Goal: Task Accomplishment & Management: Complete application form

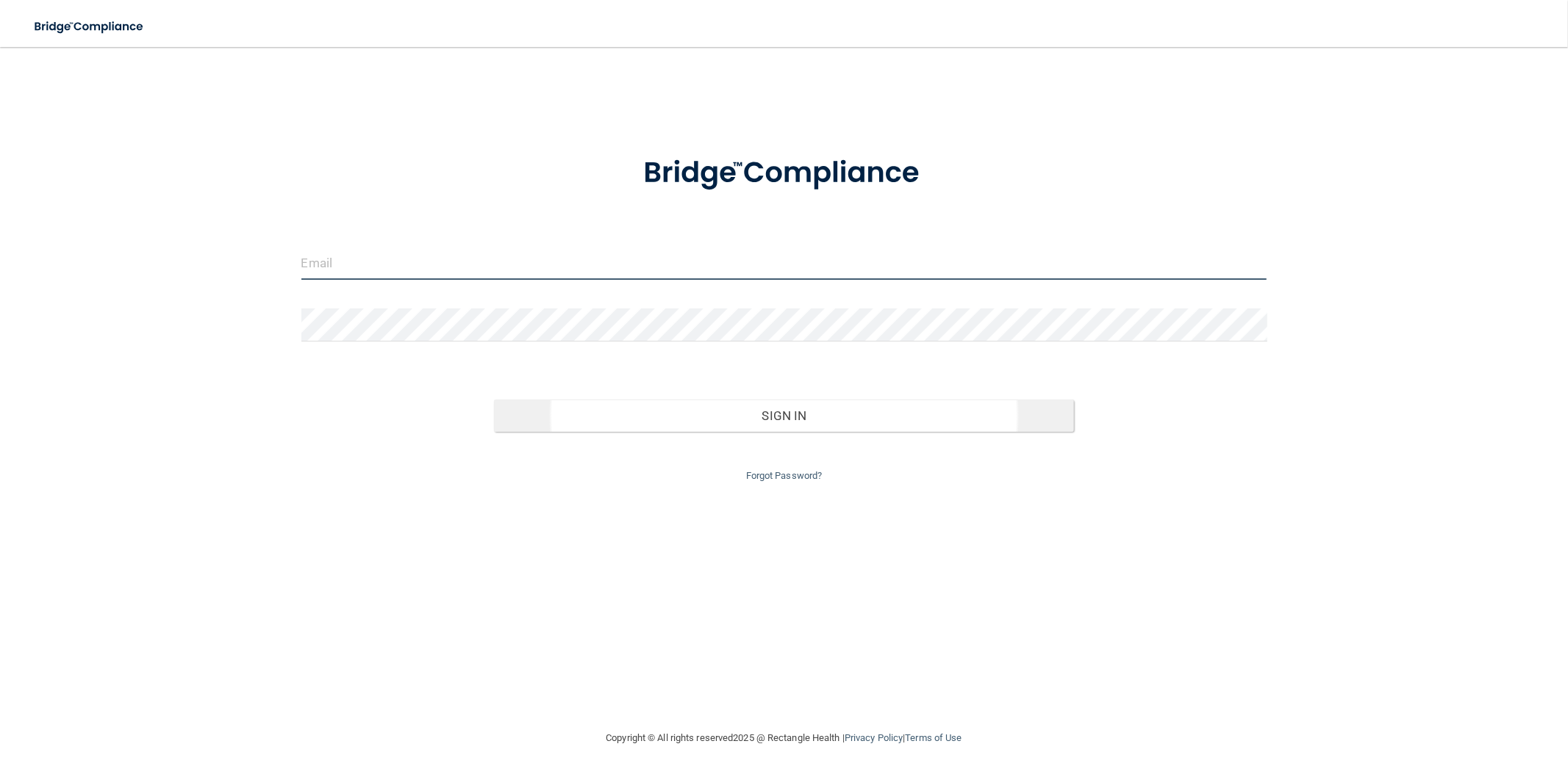
type input "[EMAIL_ADDRESS][DOMAIN_NAME]"
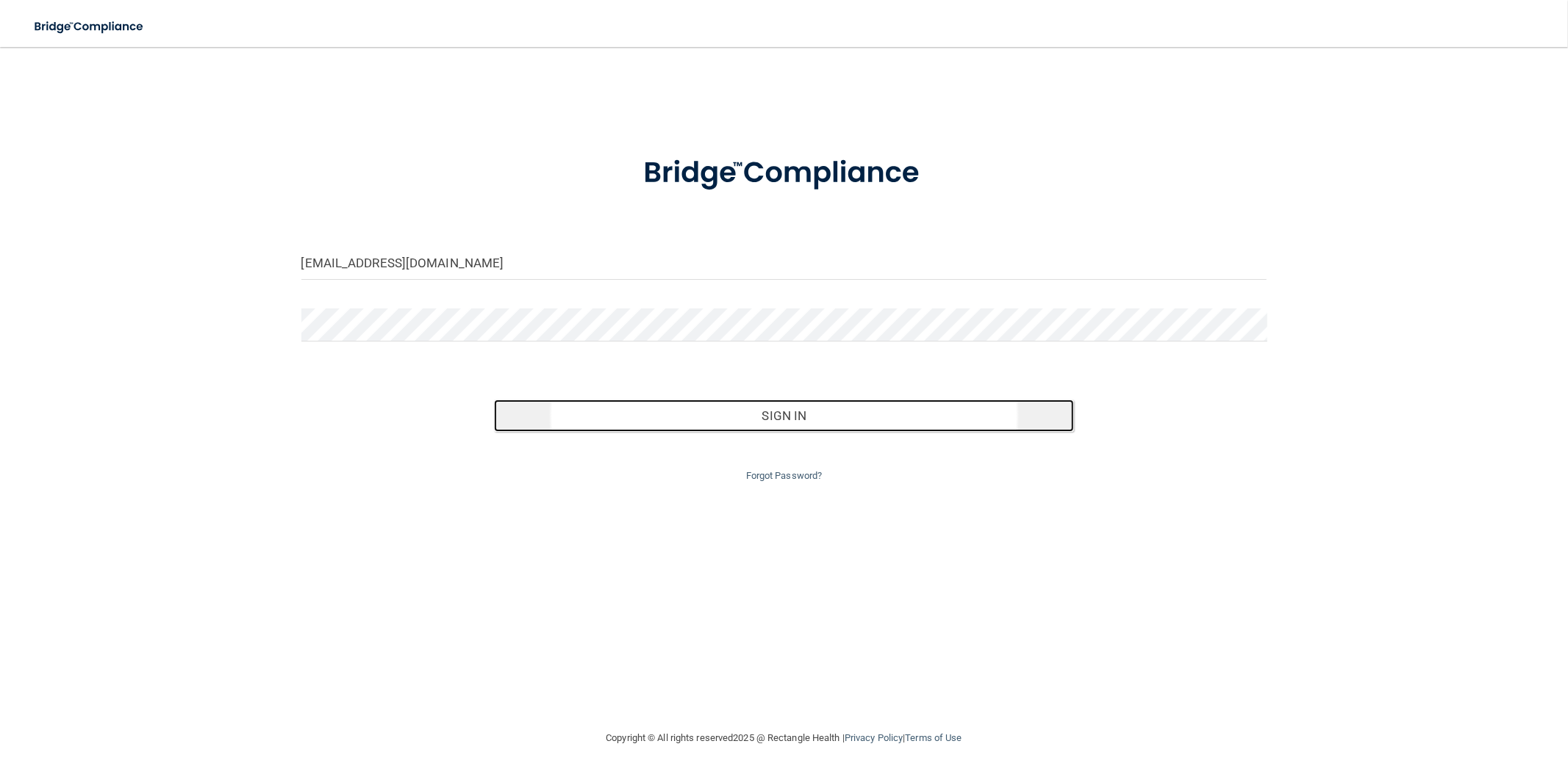
click at [839, 406] on button "Sign In" at bounding box center [783, 416] width 580 height 33
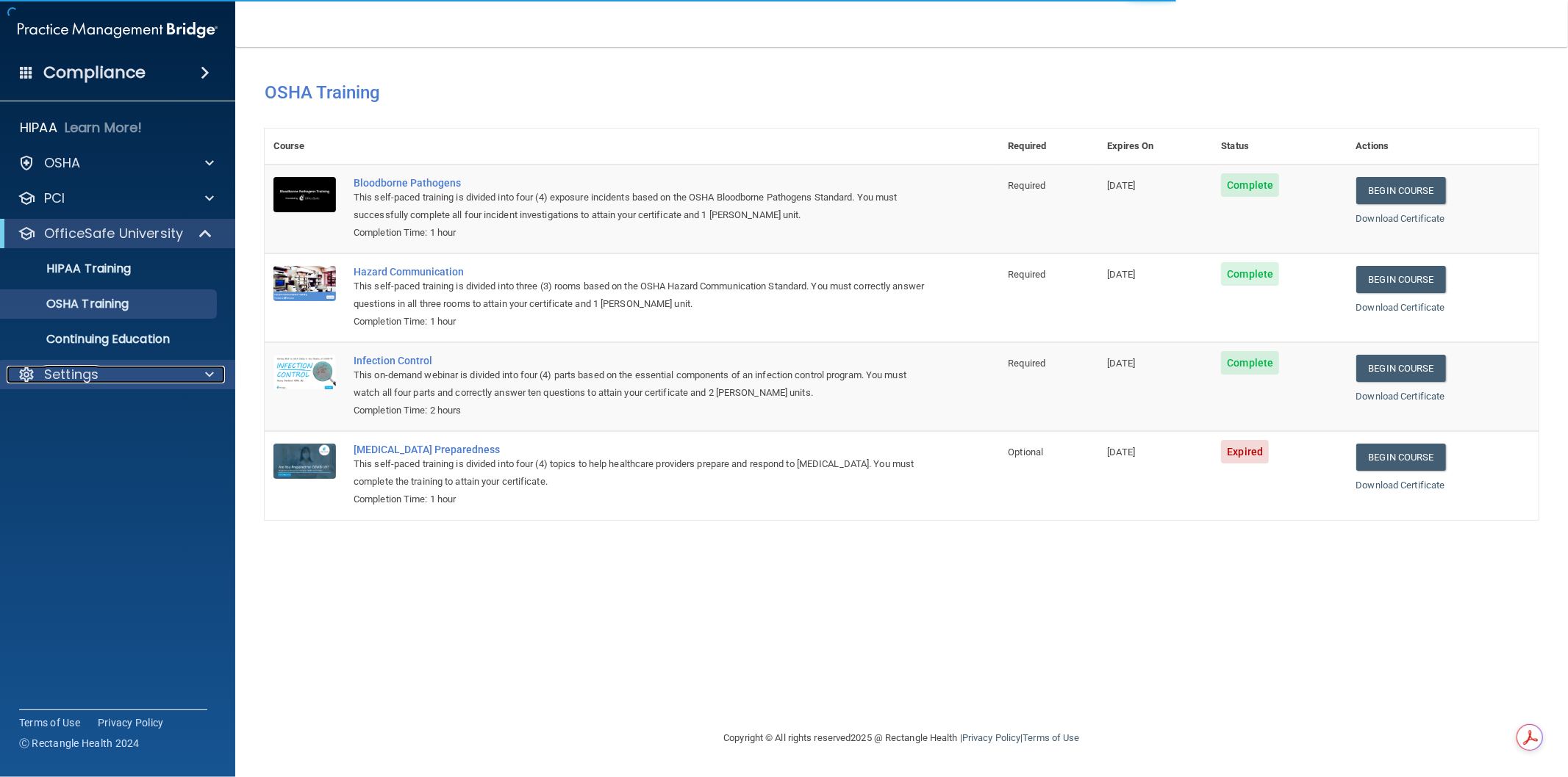
click at [157, 372] on div "Settings" at bounding box center [97, 375] width 182 height 17
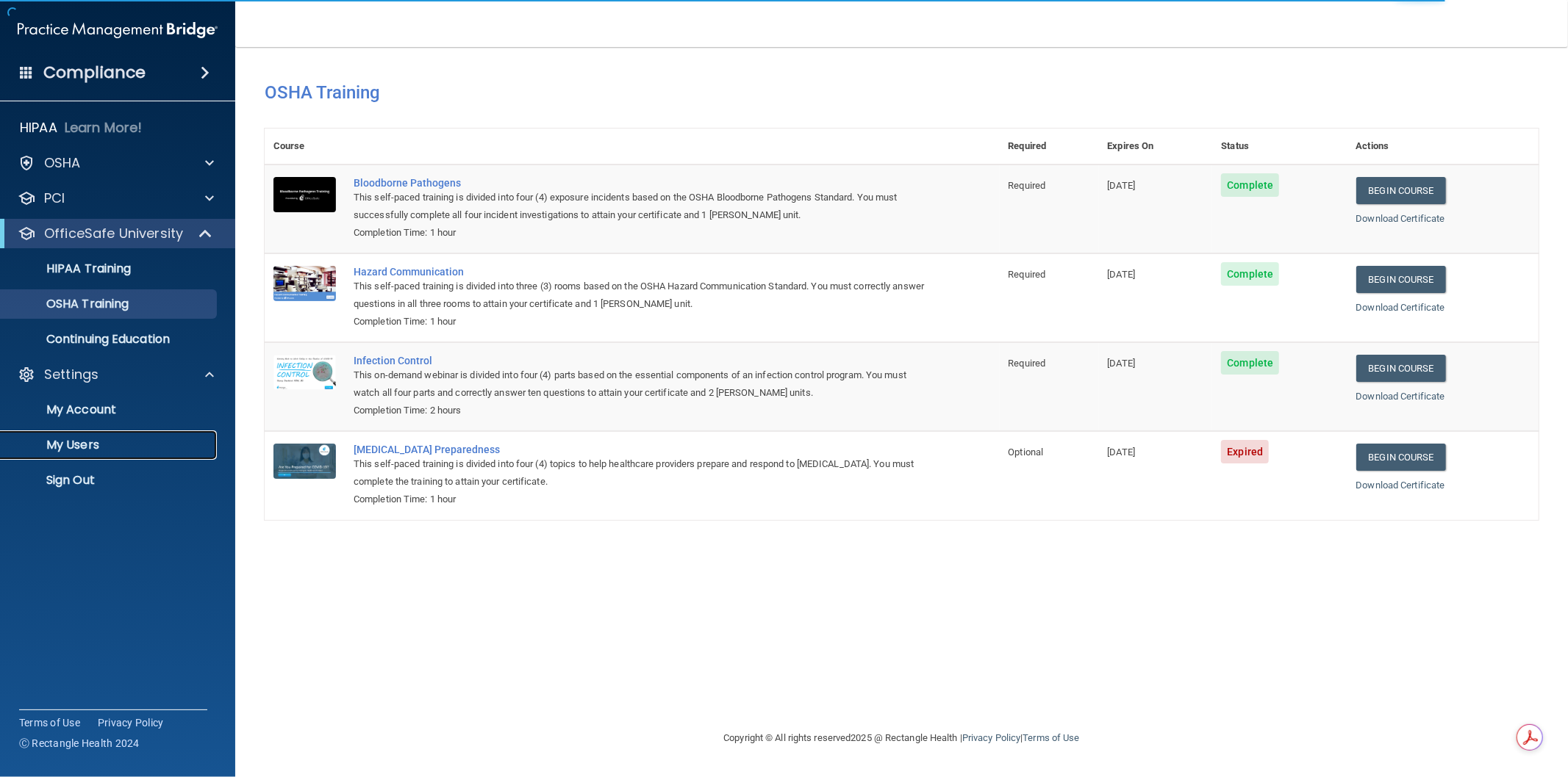
click at [144, 432] on link "My Users" at bounding box center [101, 445] width 231 height 29
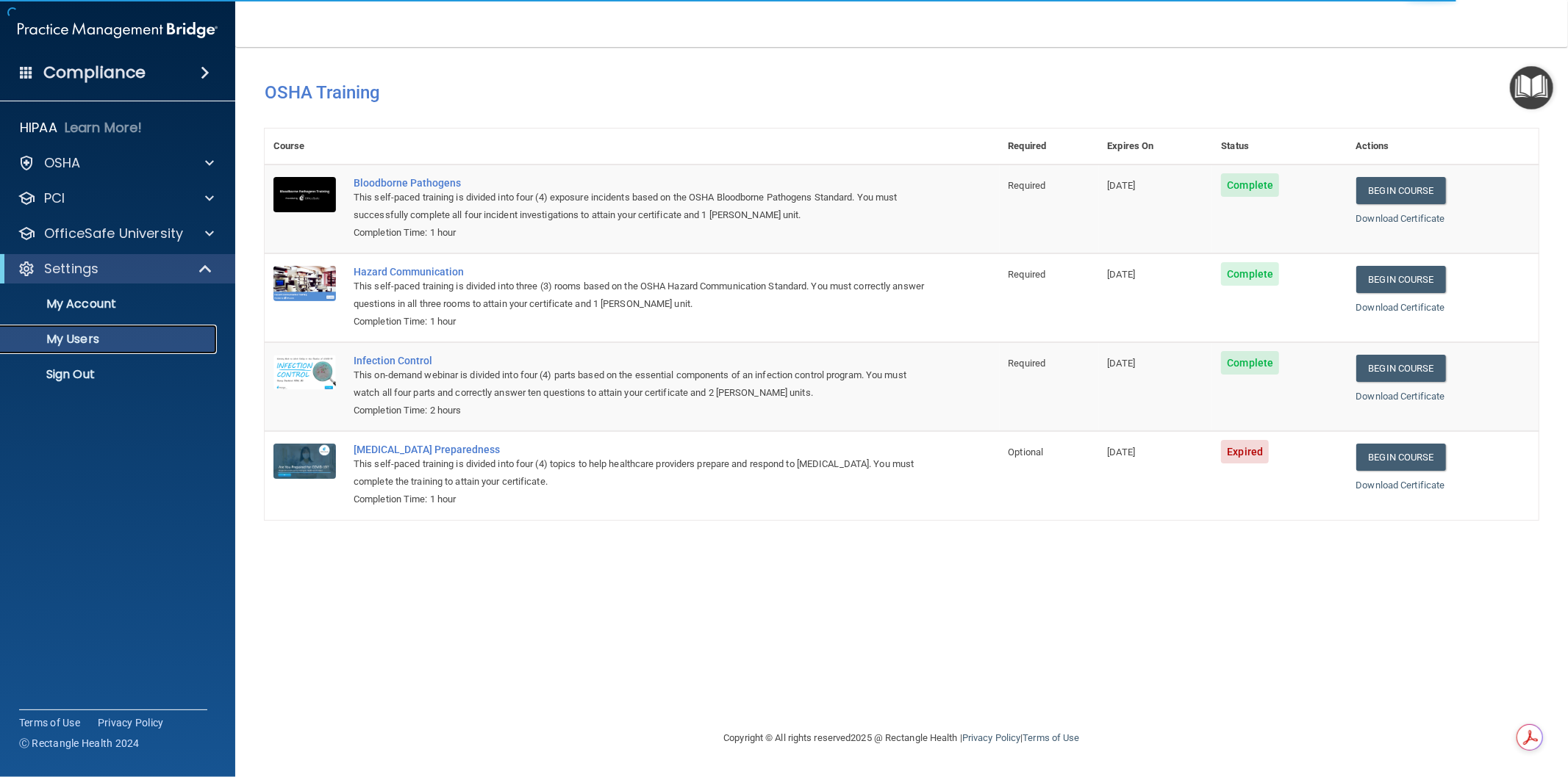
select select "20"
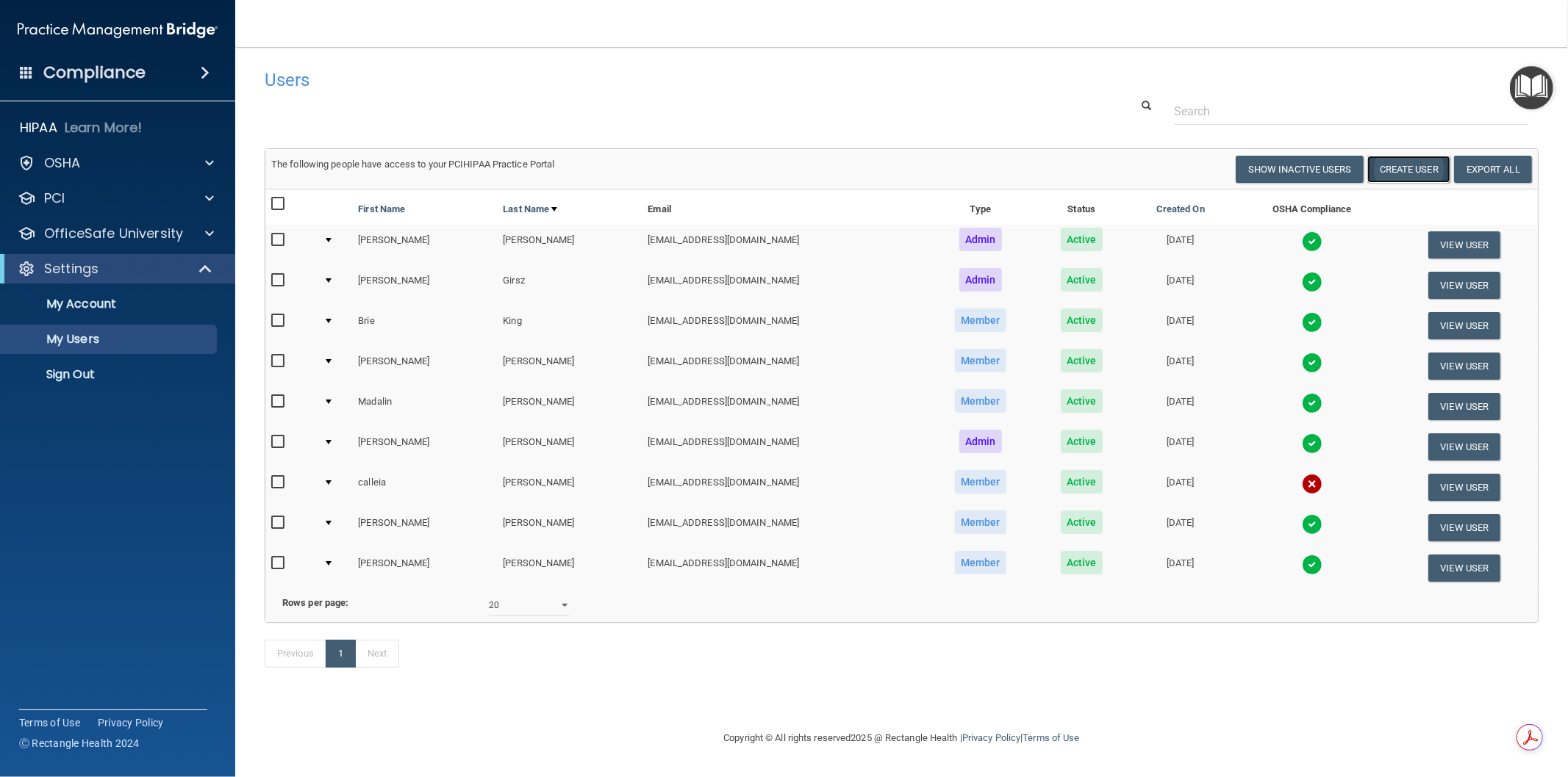
click at [1396, 176] on button "Create User" at bounding box center [1409, 170] width 83 height 27
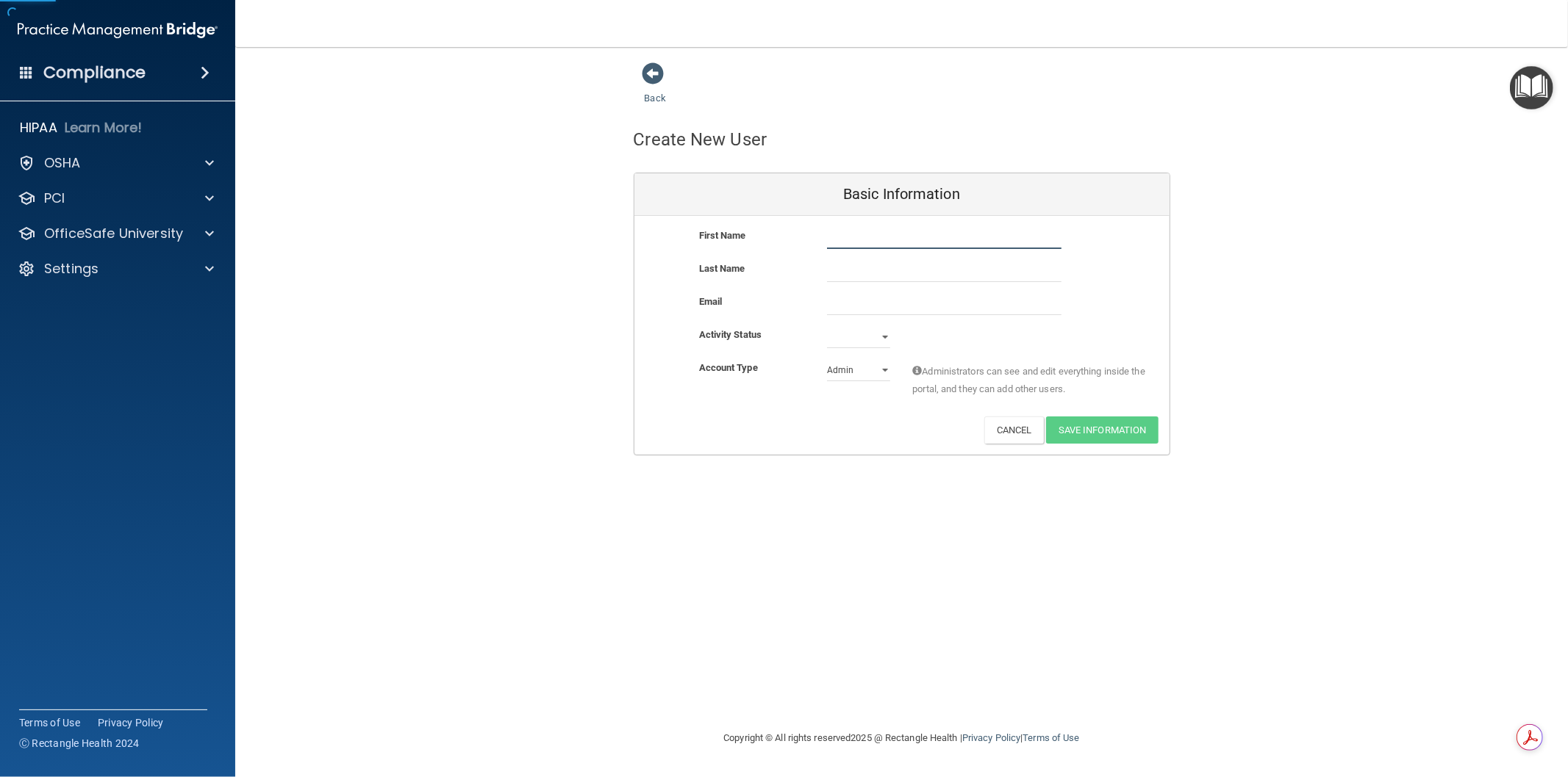
click at [878, 243] on input "text" at bounding box center [943, 238] width 234 height 22
type input "c"
type input "[PERSON_NAME]"
click at [889, 269] on input "text" at bounding box center [943, 271] width 234 height 22
type input "h"
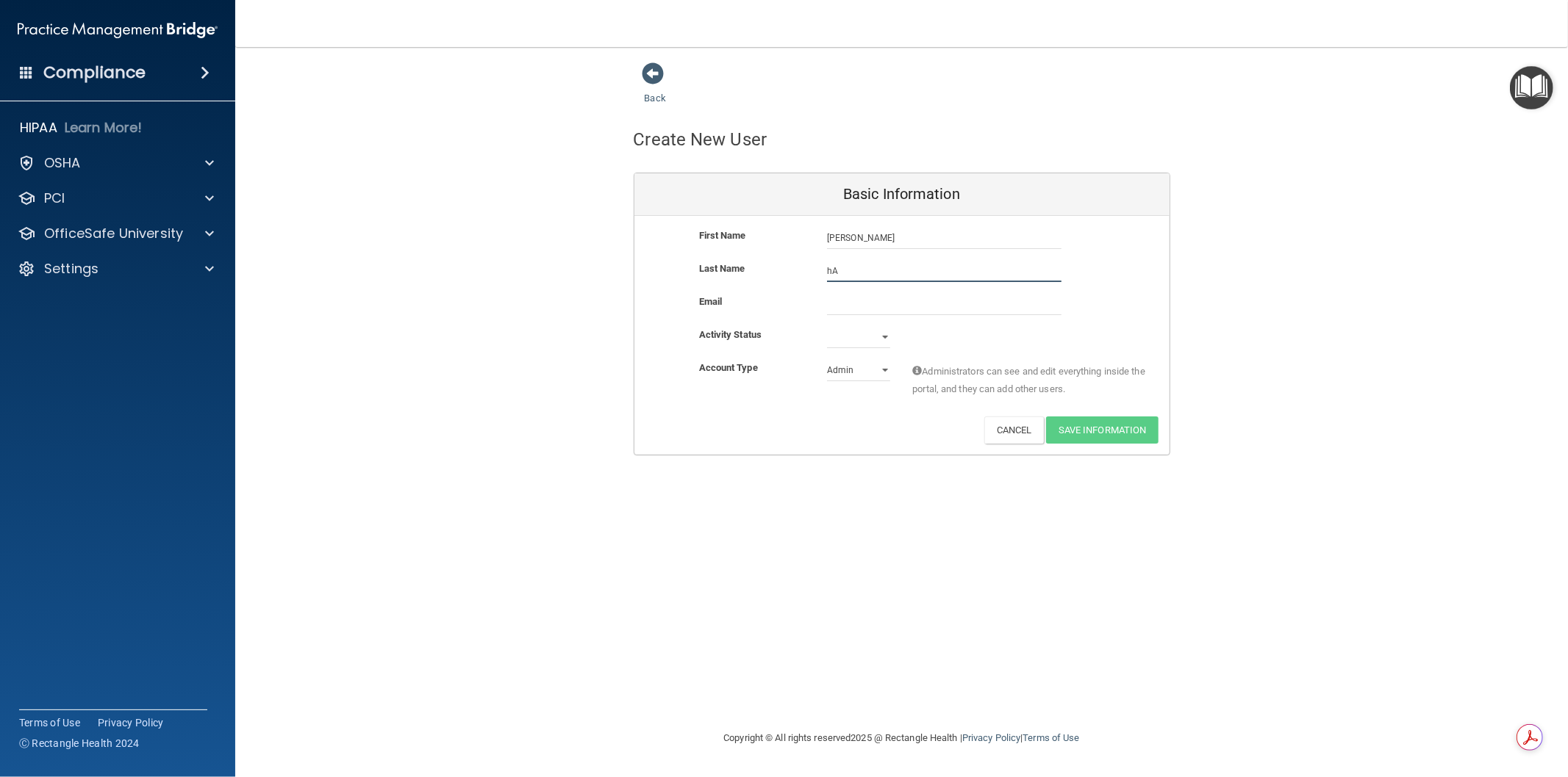
type input "h"
type input "Ha"
click at [898, 239] on input "[PERSON_NAME]" at bounding box center [943, 238] width 234 height 22
type input "[PERSON_NAME]"
click at [852, 273] on input "Ha" at bounding box center [943, 271] width 234 height 22
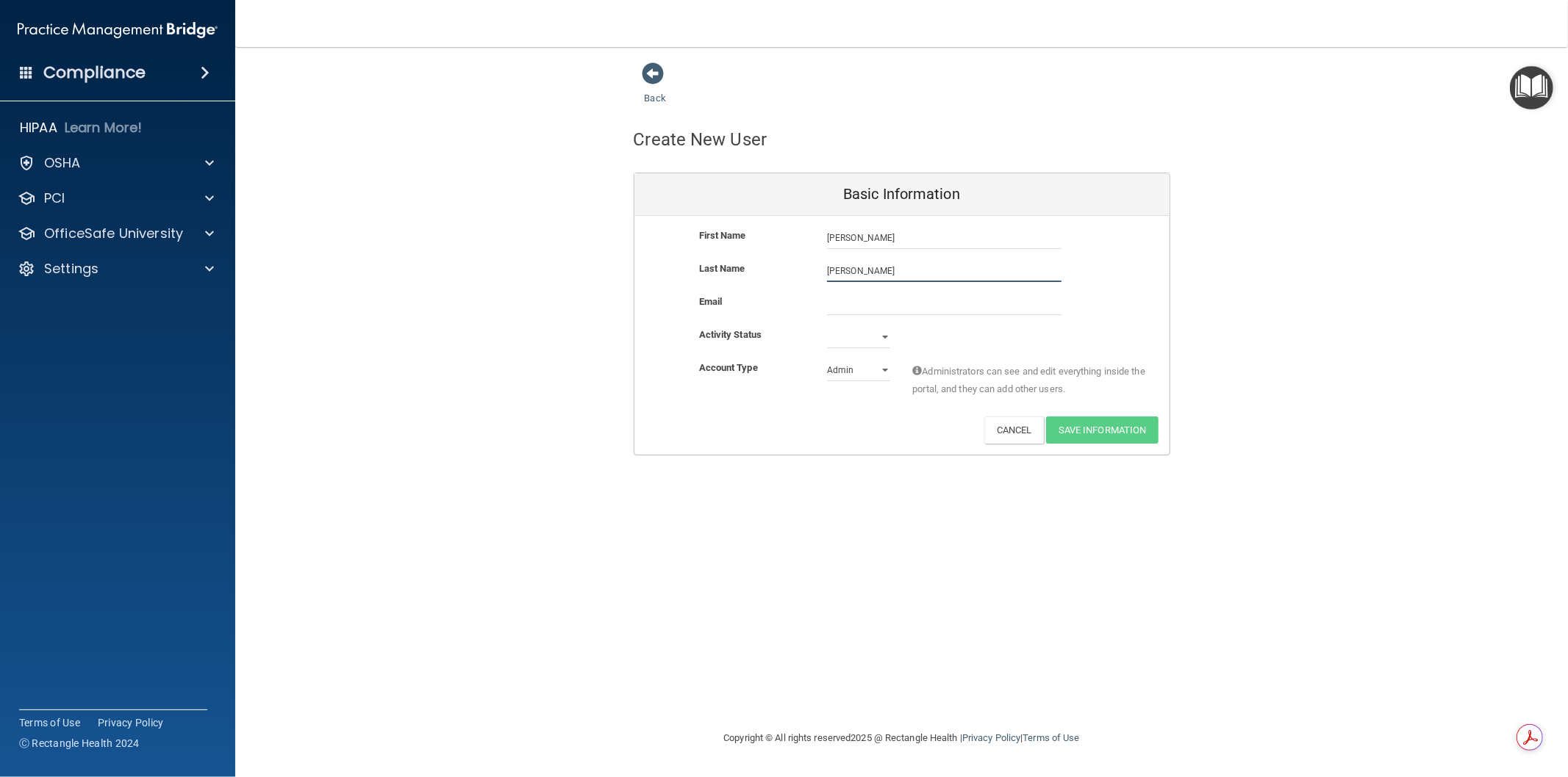
type input "[PERSON_NAME]"
click at [855, 308] on input "email" at bounding box center [943, 304] width 234 height 22
type input "[EMAIL_ADDRESS][DOMAIN_NAME]"
click at [882, 367] on select "Admin Member" at bounding box center [858, 370] width 64 height 22
select select "practice_member"
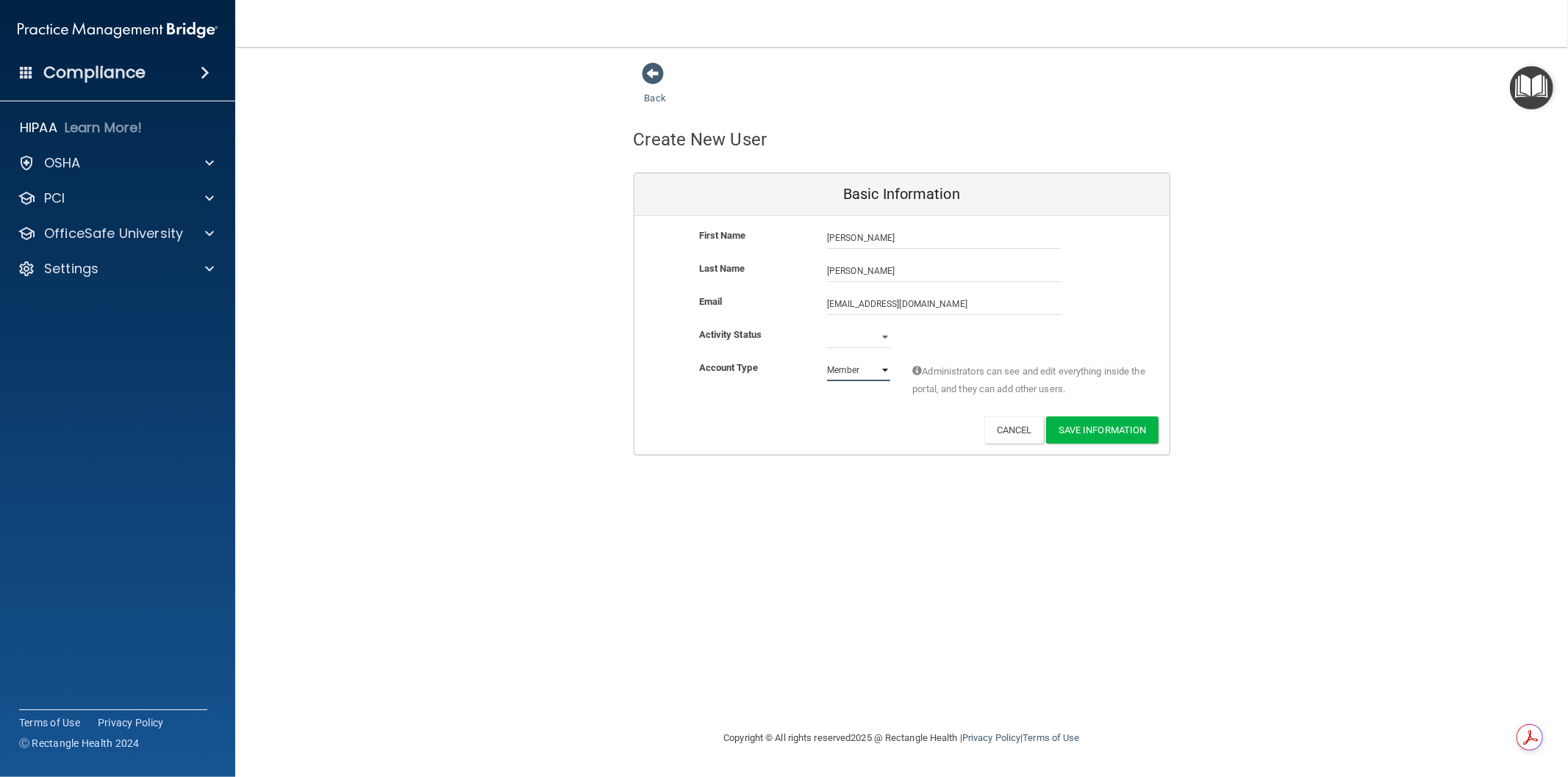
click at [826, 360] on select "Admin Member" at bounding box center [858, 370] width 64 height 22
click at [1087, 431] on button "Save Information" at bounding box center [1102, 430] width 113 height 27
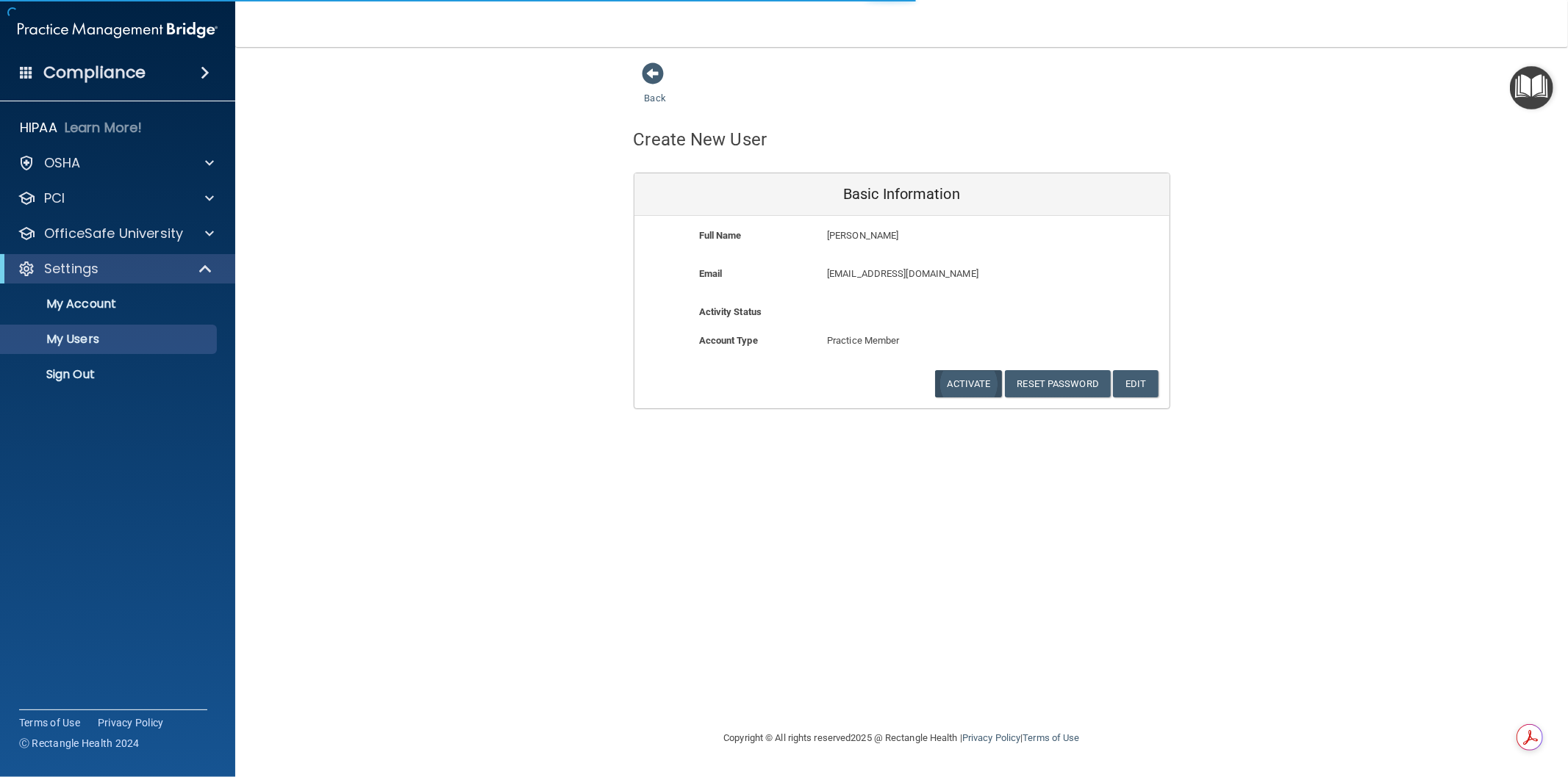
select select "20"
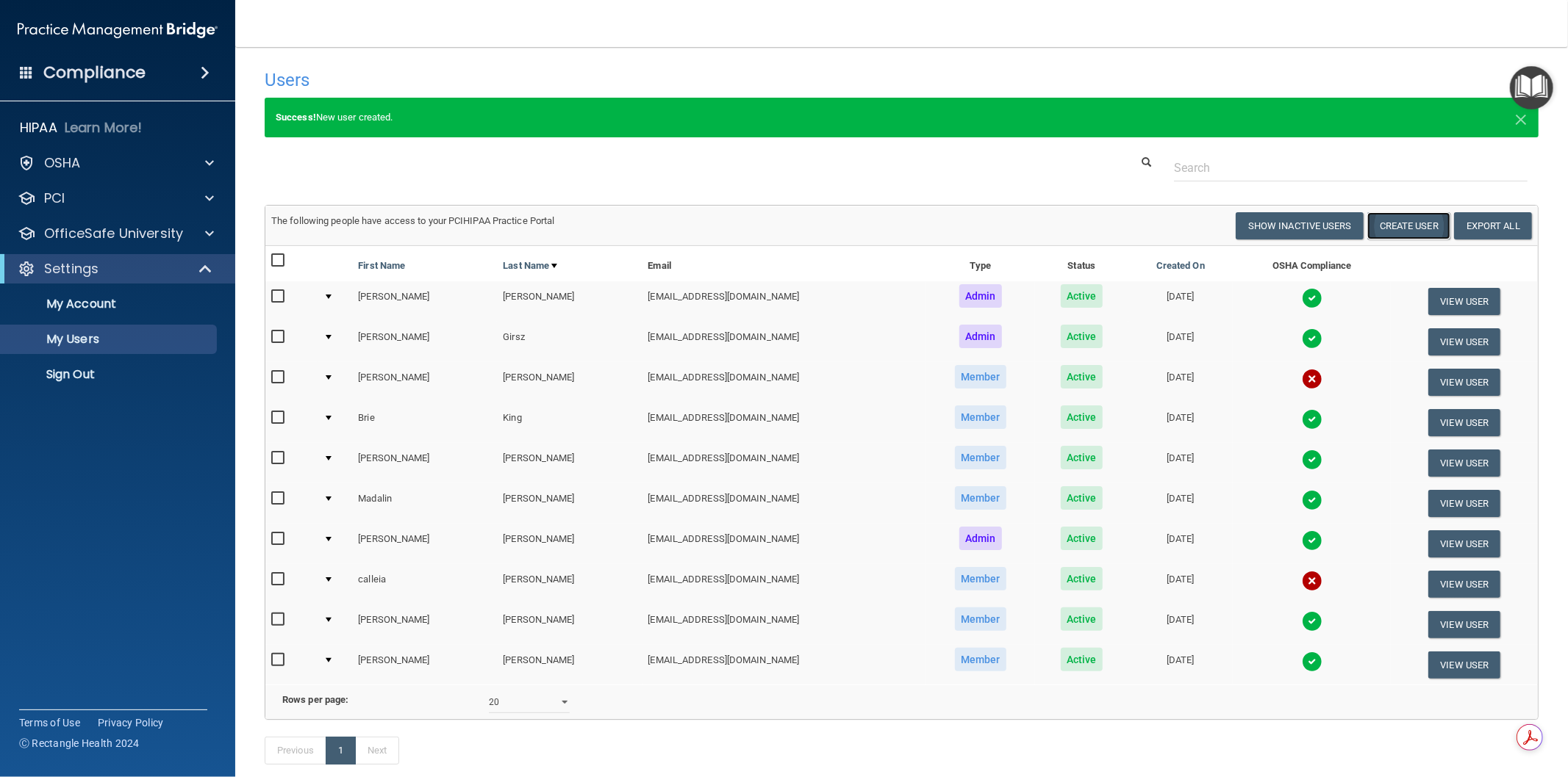
click at [1367, 225] on button "Create User" at bounding box center [1409, 226] width 83 height 27
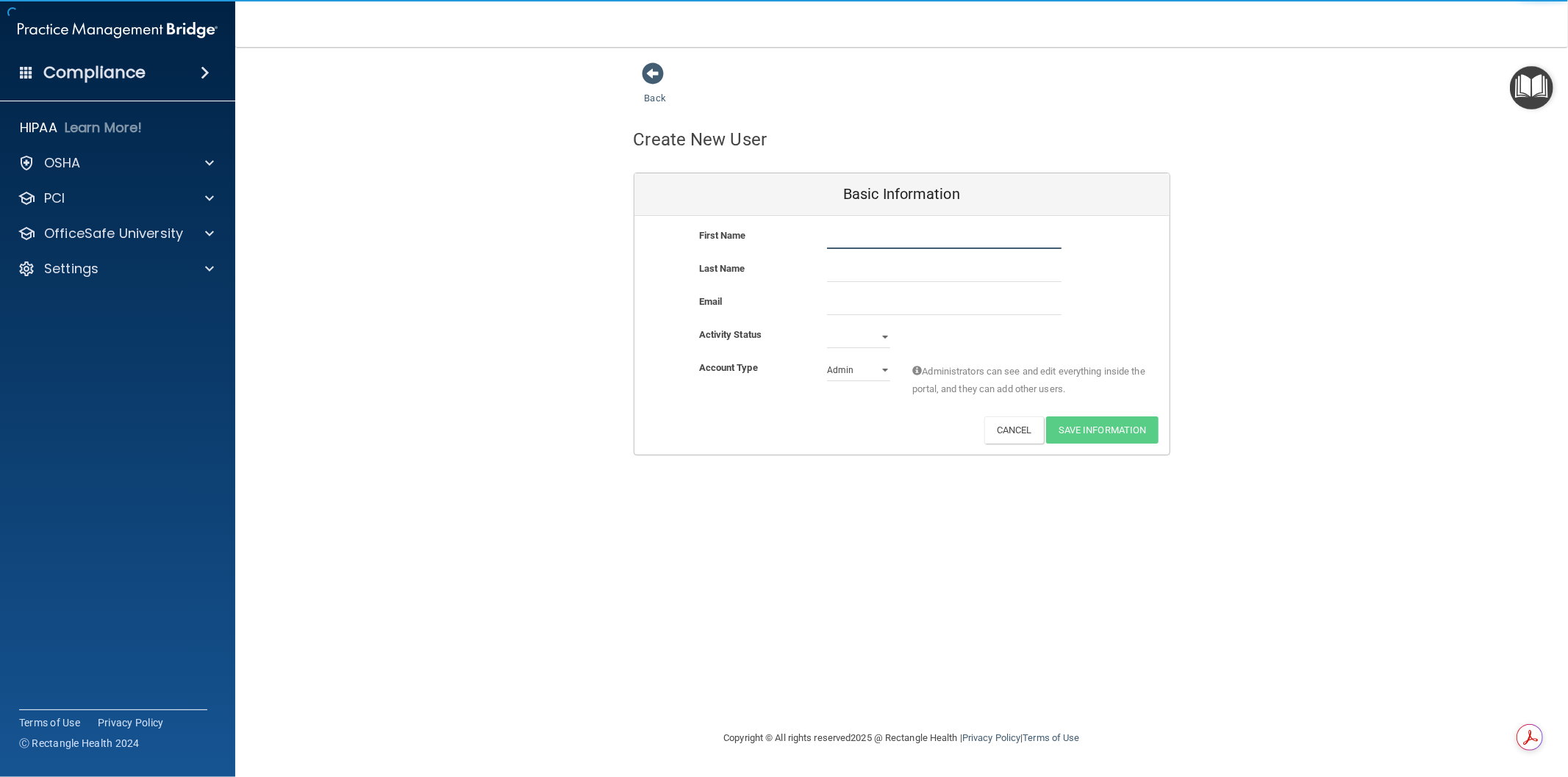
click at [848, 243] on input "text" at bounding box center [943, 238] width 234 height 22
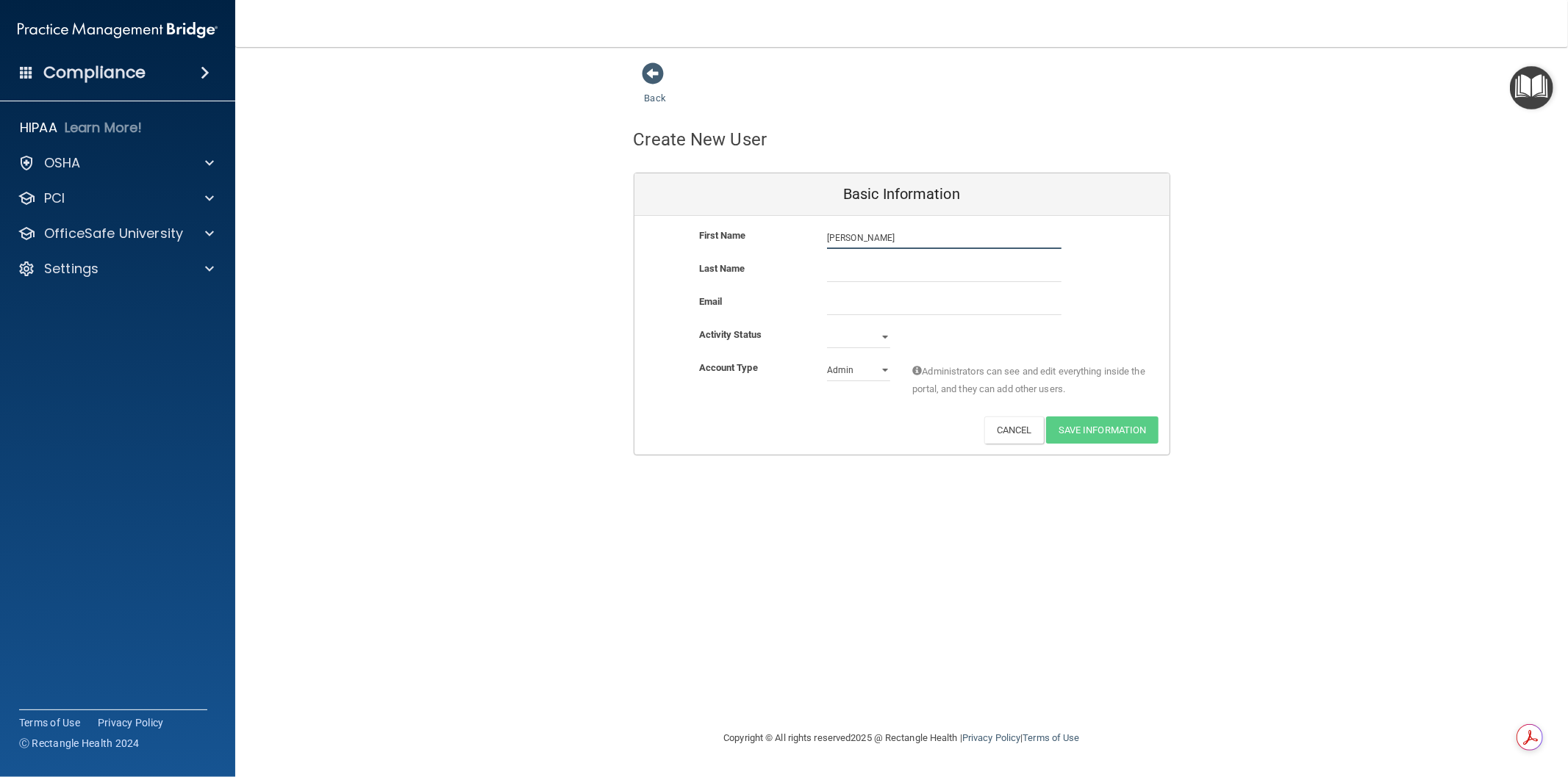
type input "[PERSON_NAME]"
click at [877, 269] on input "text" at bounding box center [943, 271] width 234 height 22
type input "[PERSON_NAME]"
click at [861, 299] on input "email" at bounding box center [943, 304] width 234 height 22
type input "[EMAIL_ADDRESS][DOMAIN_NAME]"
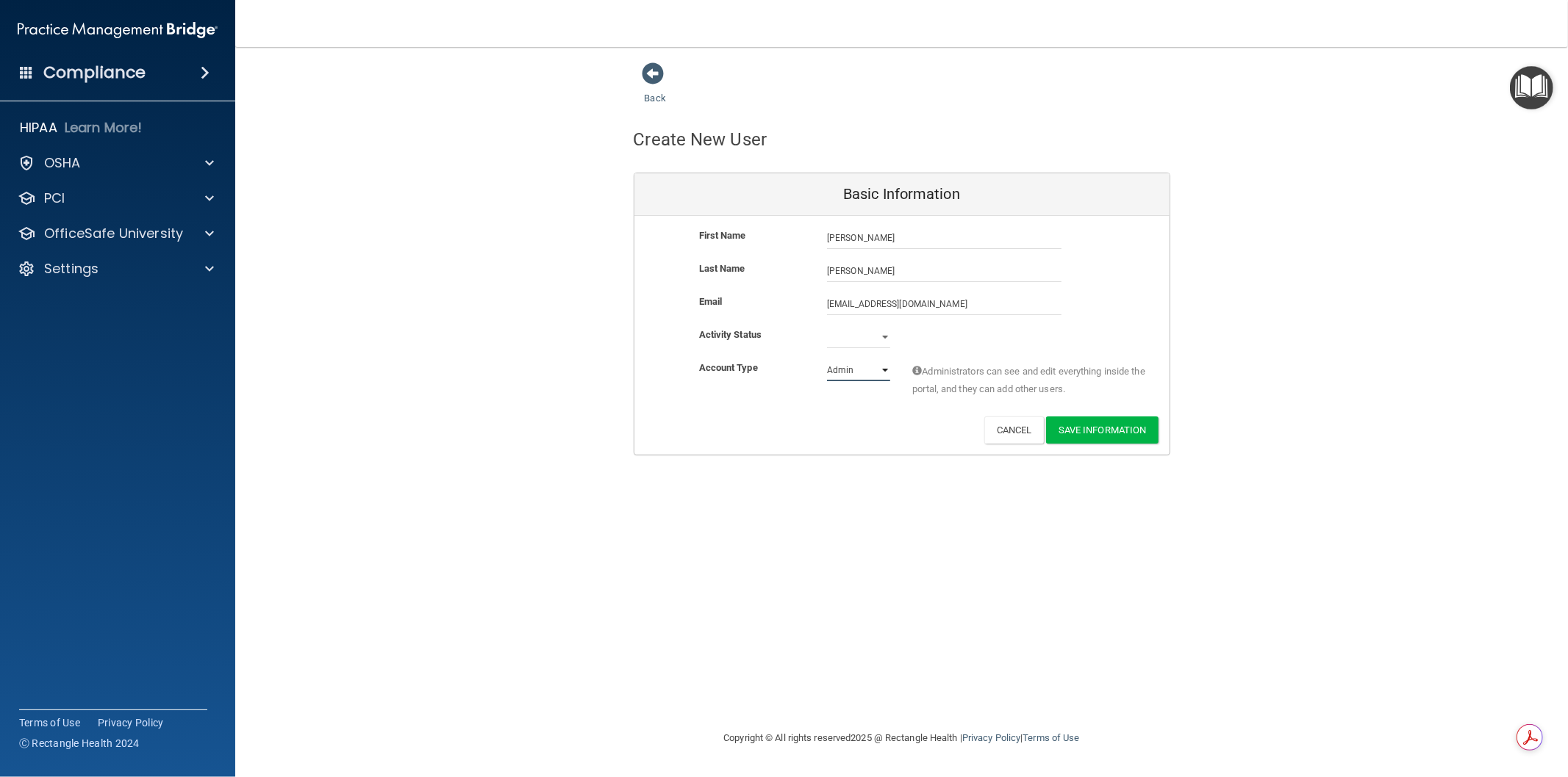
click at [879, 372] on select "Admin Member" at bounding box center [858, 370] width 64 height 22
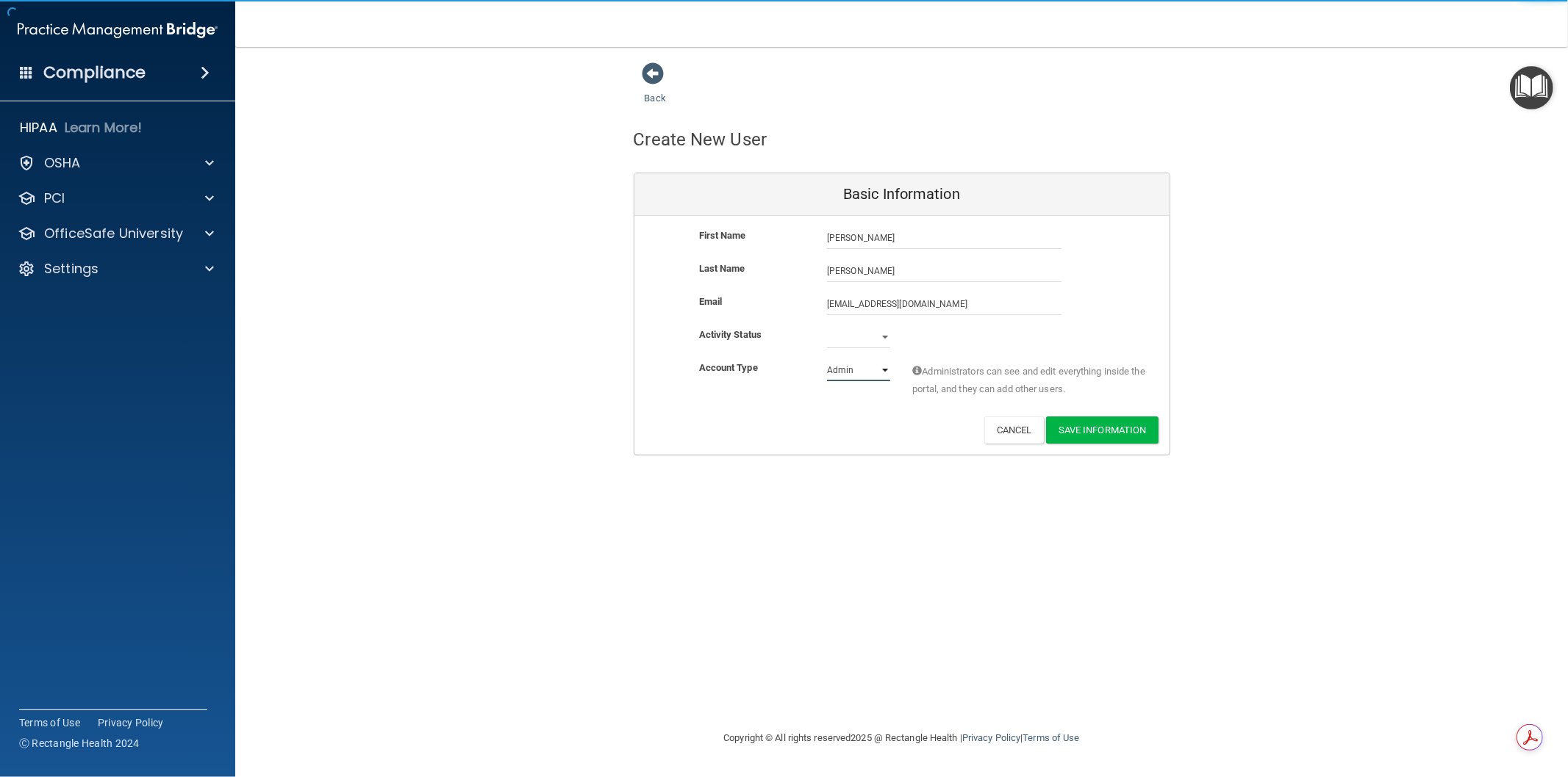
select select "practice_member"
click at [826, 360] on select "Admin Member" at bounding box center [858, 370] width 64 height 22
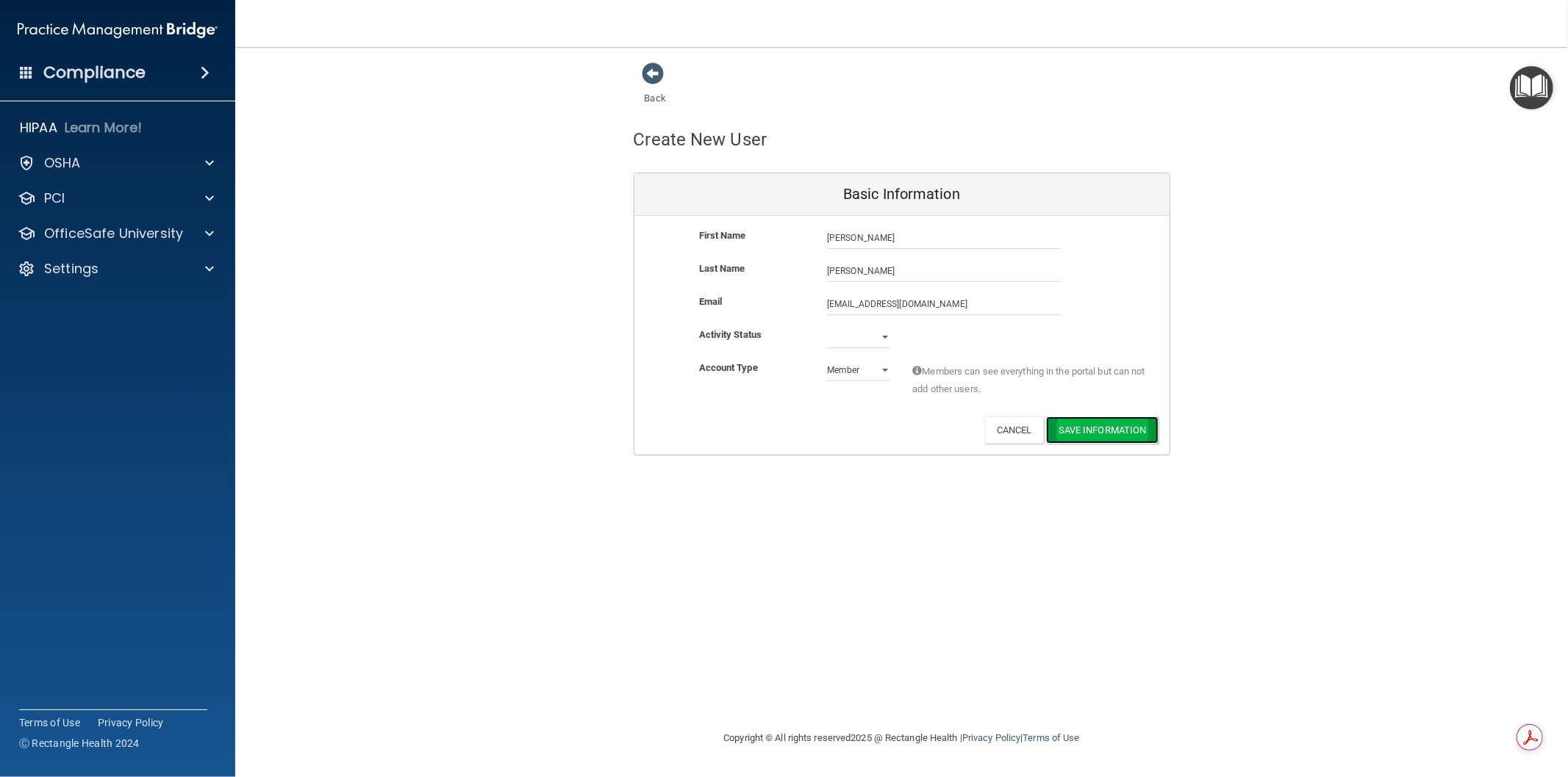
click at [1122, 434] on button "Save Information" at bounding box center [1102, 430] width 113 height 27
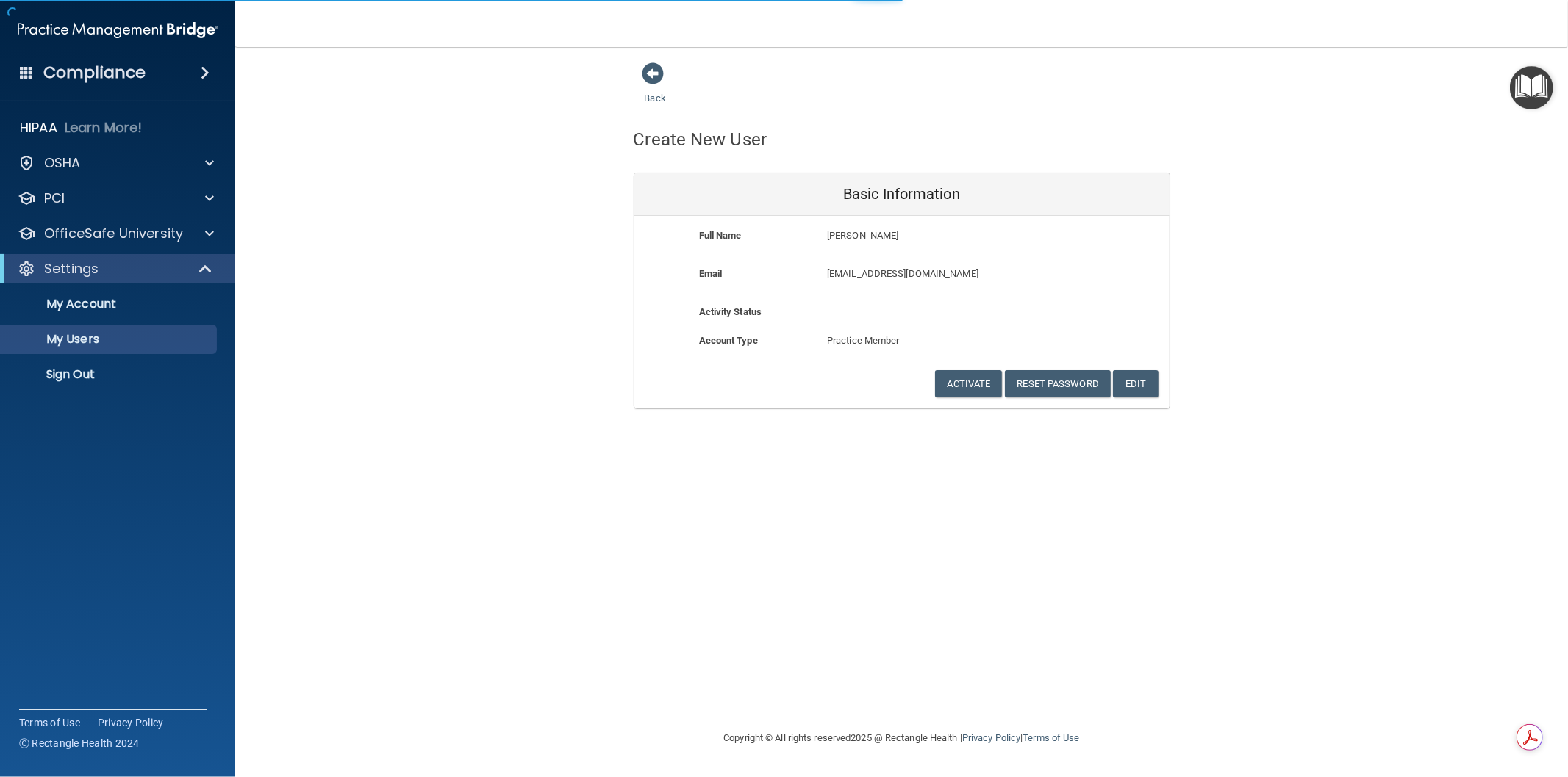
select select "20"
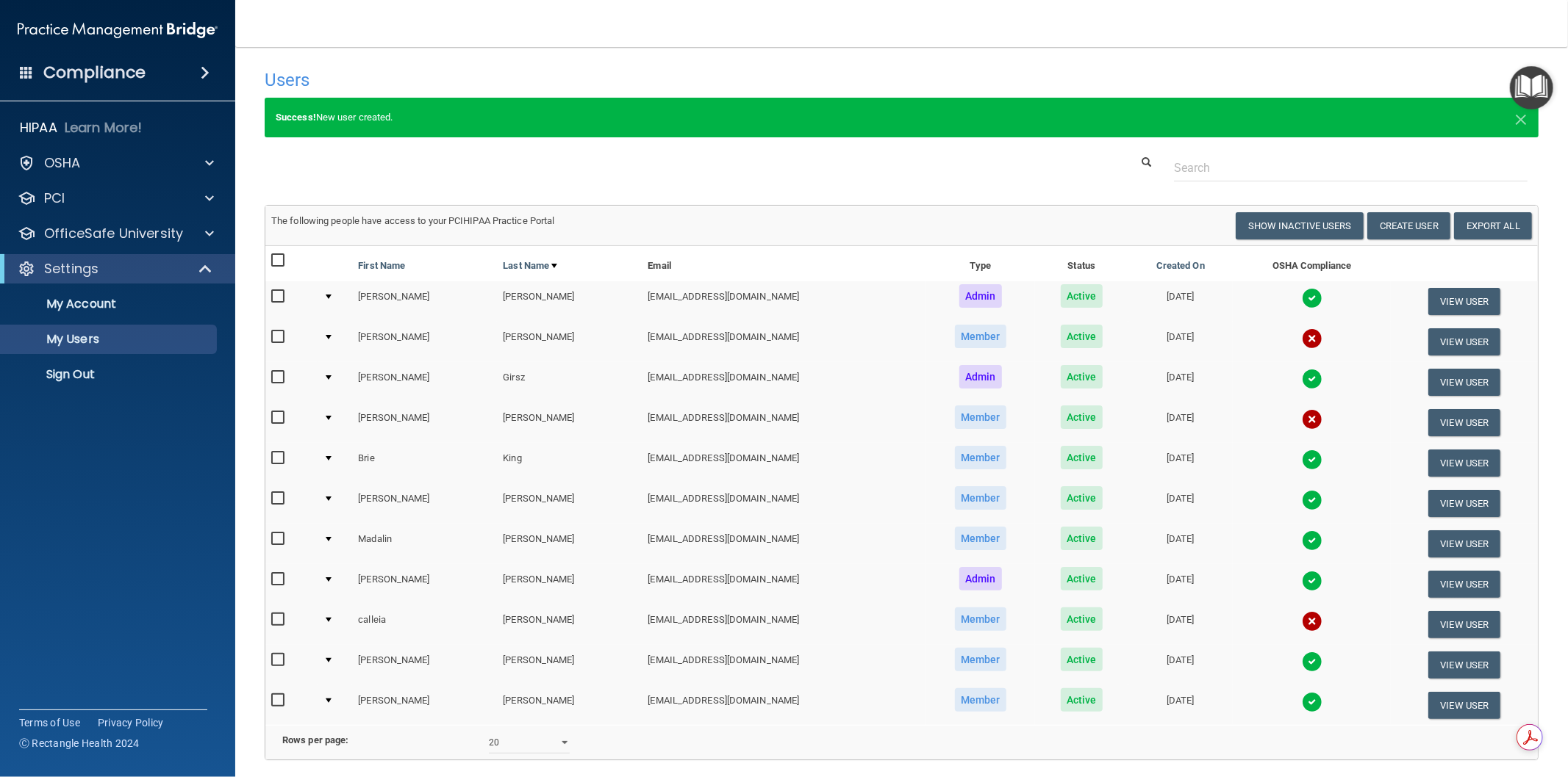
click at [281, 415] on input "checkbox" at bounding box center [280, 418] width 17 height 12
checkbox input "true"
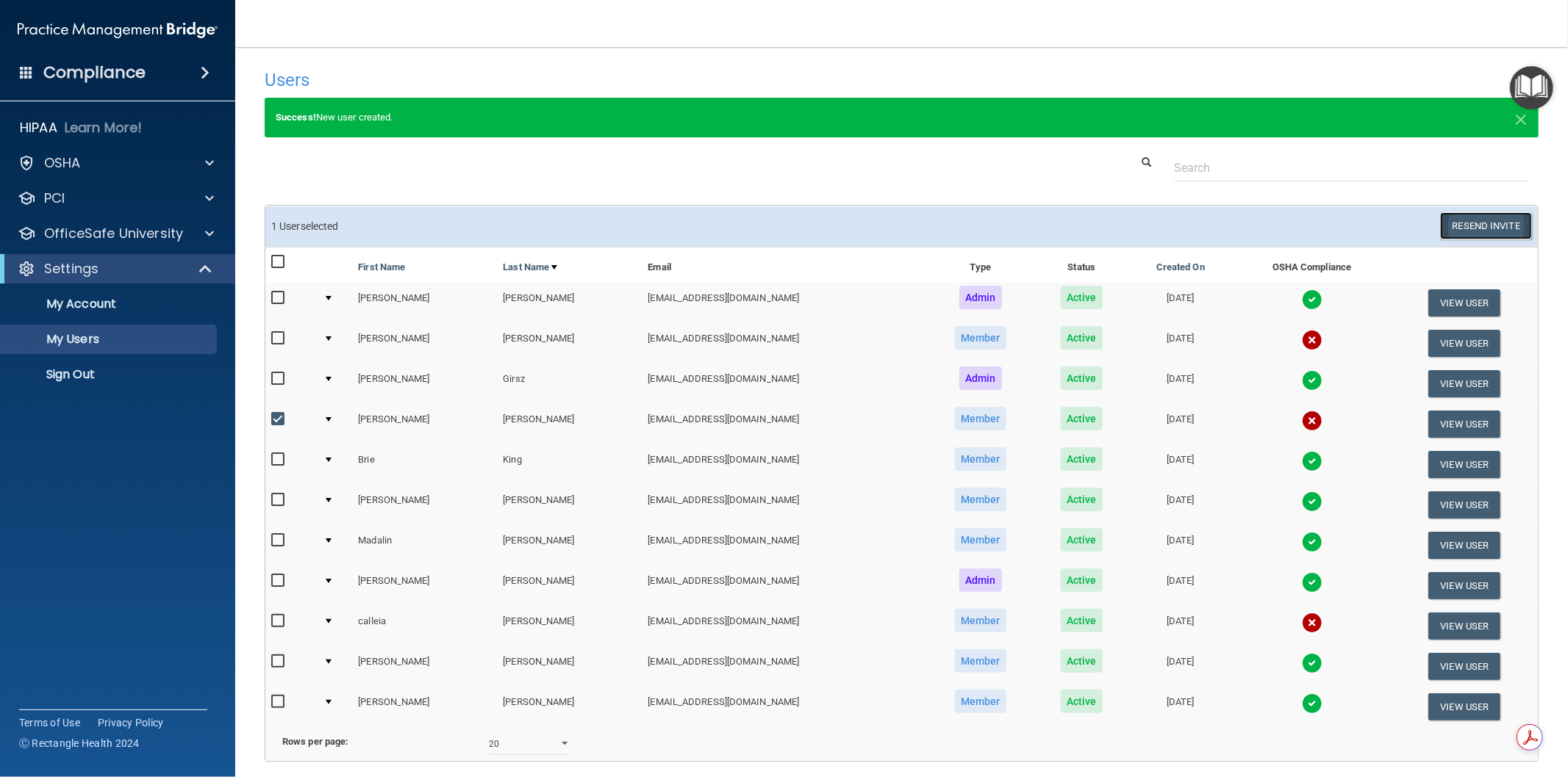
click at [1460, 227] on button "Resend Invite" at bounding box center [1485, 226] width 92 height 27
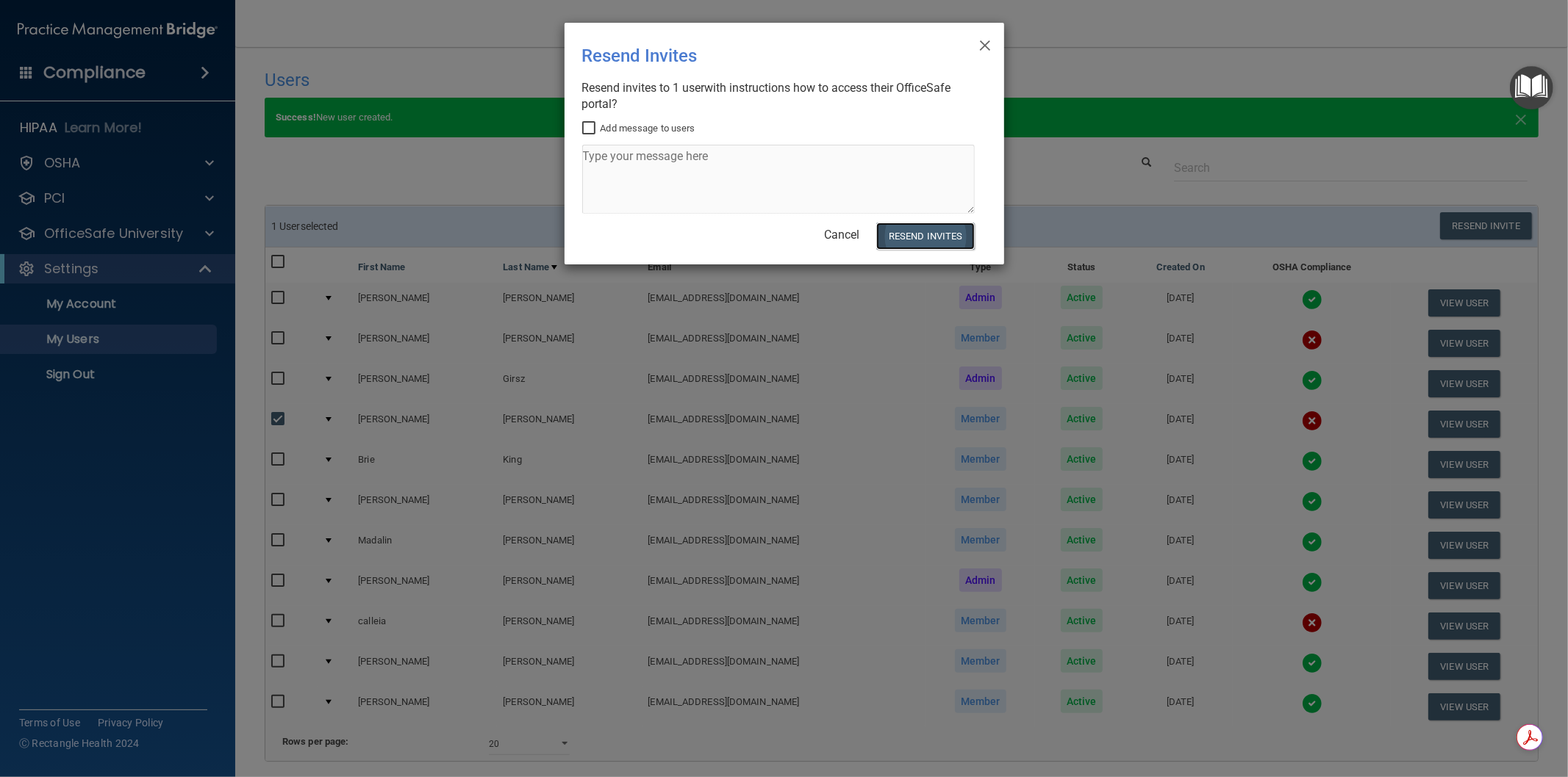
click at [894, 236] on button "Resend Invites" at bounding box center [925, 236] width 97 height 27
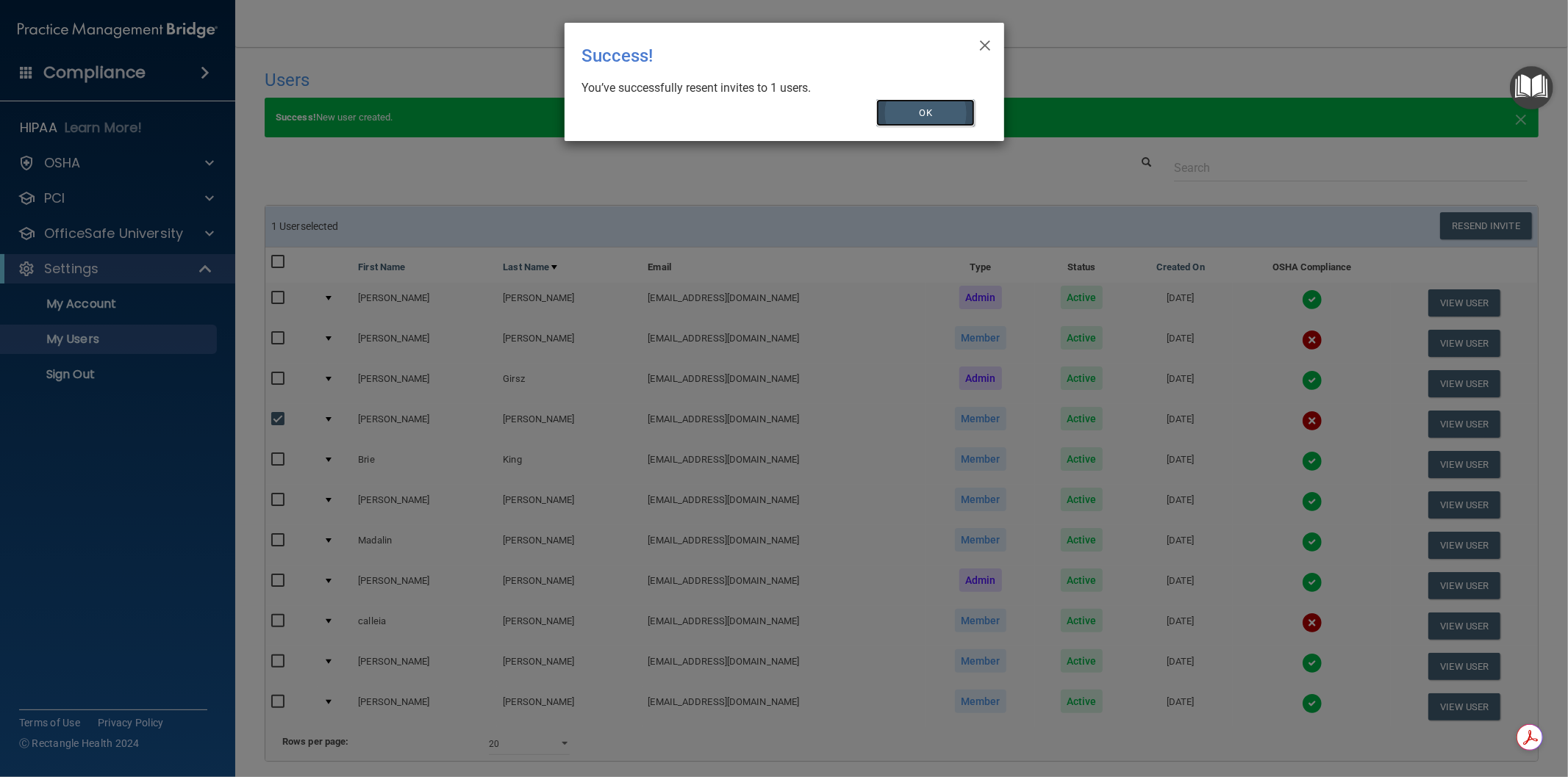
click at [895, 108] on button "OK" at bounding box center [926, 113] width 98 height 27
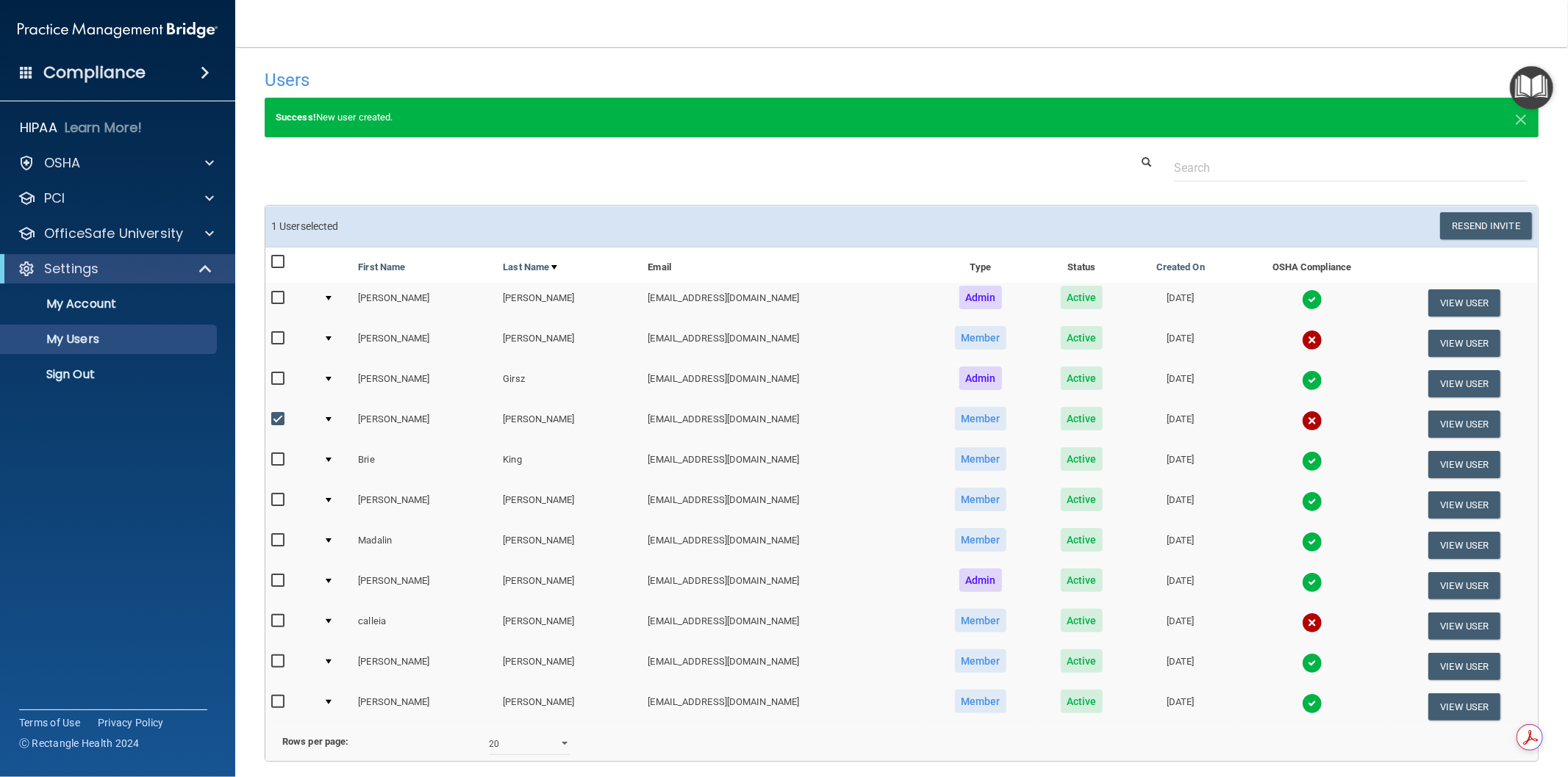
click at [277, 335] on input "checkbox" at bounding box center [280, 338] width 17 height 12
checkbox input "true"
click at [278, 421] on input "checkbox" at bounding box center [280, 419] width 17 height 12
checkbox input "false"
click at [1475, 224] on button "Resend Invite" at bounding box center [1485, 226] width 92 height 27
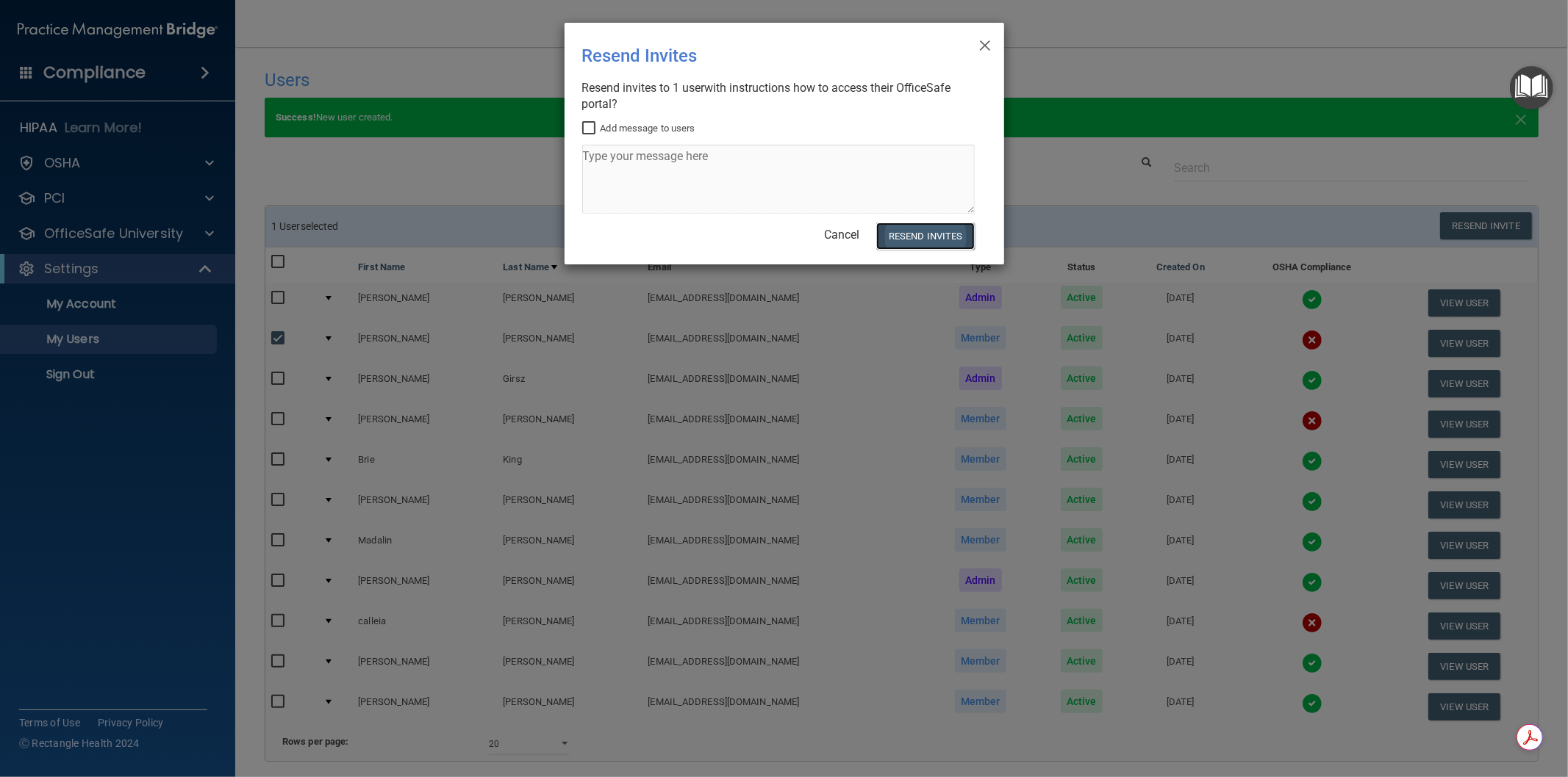
click at [935, 228] on button "Resend Invites" at bounding box center [925, 236] width 97 height 27
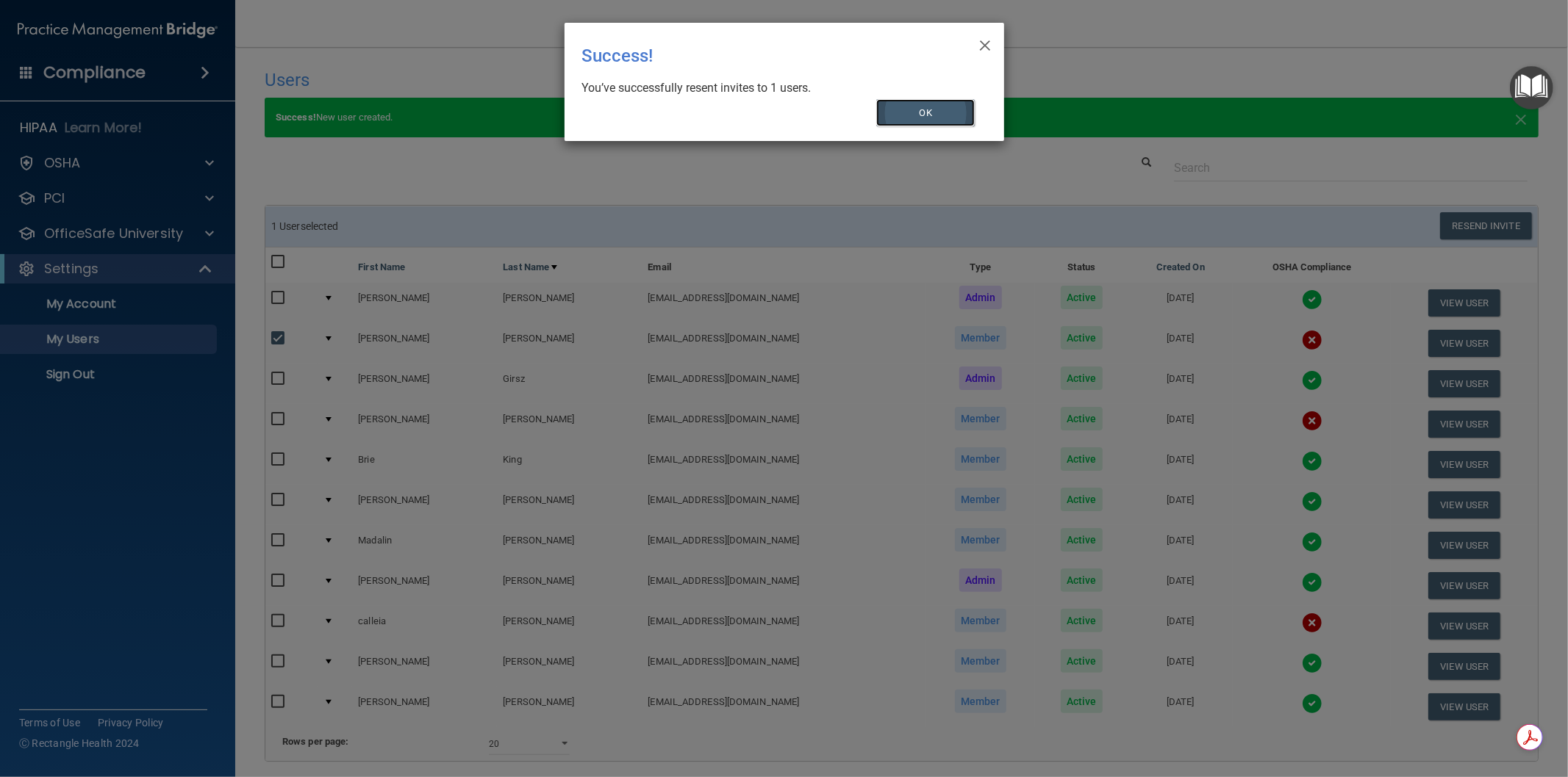
click at [922, 119] on button "OK" at bounding box center [926, 113] width 98 height 27
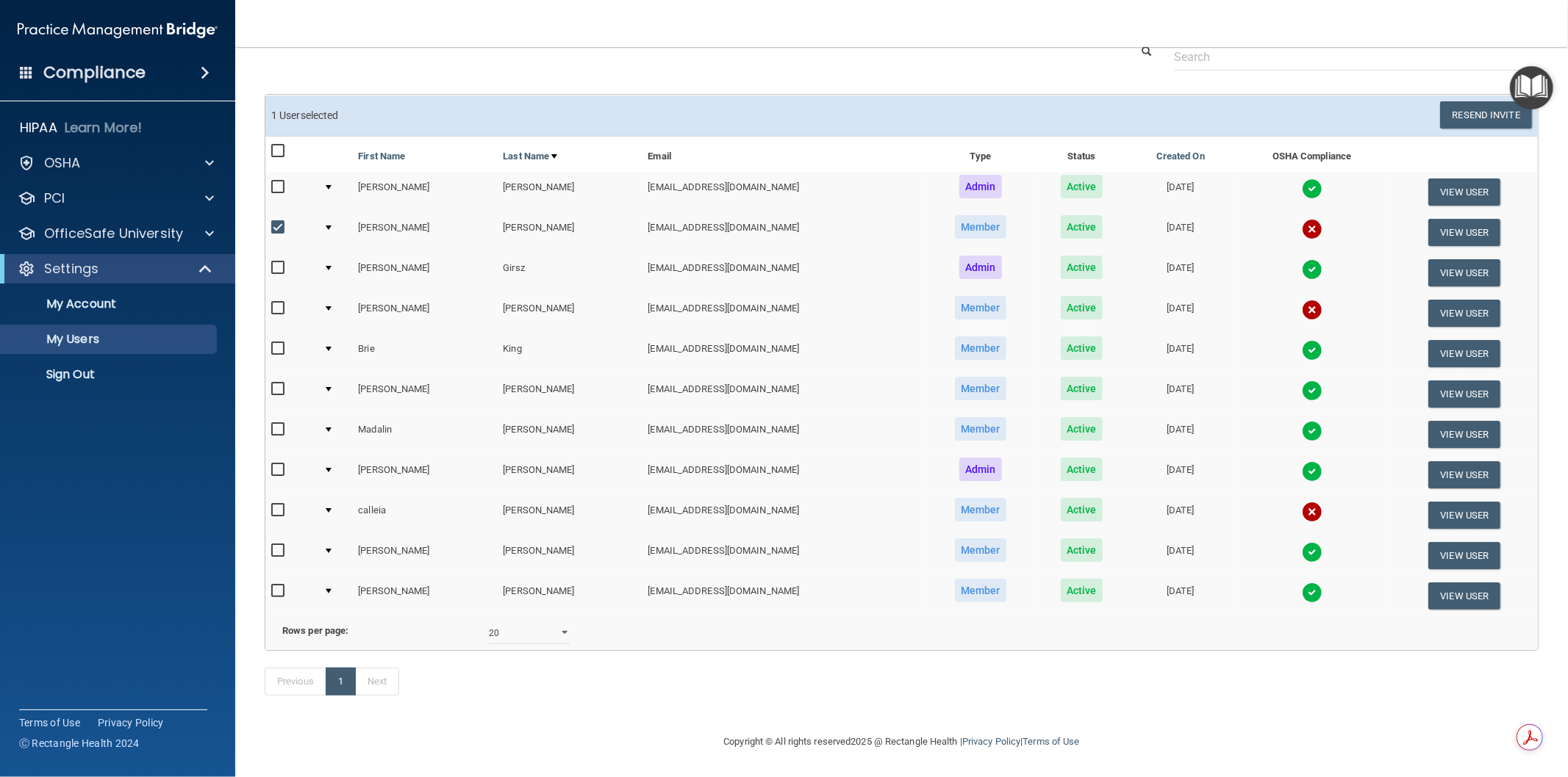
scroll to position [128, 0]
